Goal: Information Seeking & Learning: Learn about a topic

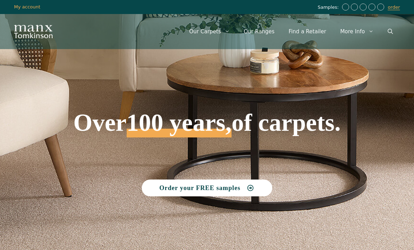
click at [268, 33] on link "Our Ranges" at bounding box center [259, 31] width 45 height 21
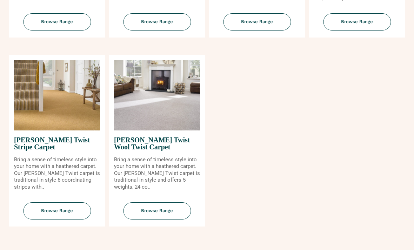
scroll to position [809, 0]
click at [66, 211] on span "Browse Range" at bounding box center [57, 210] width 68 height 17
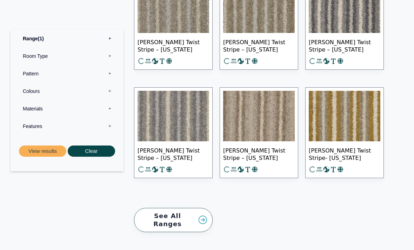
scroll to position [391, 0]
click at [269, 125] on img at bounding box center [258, 116] width 71 height 50
